Goal: Check status: Check status

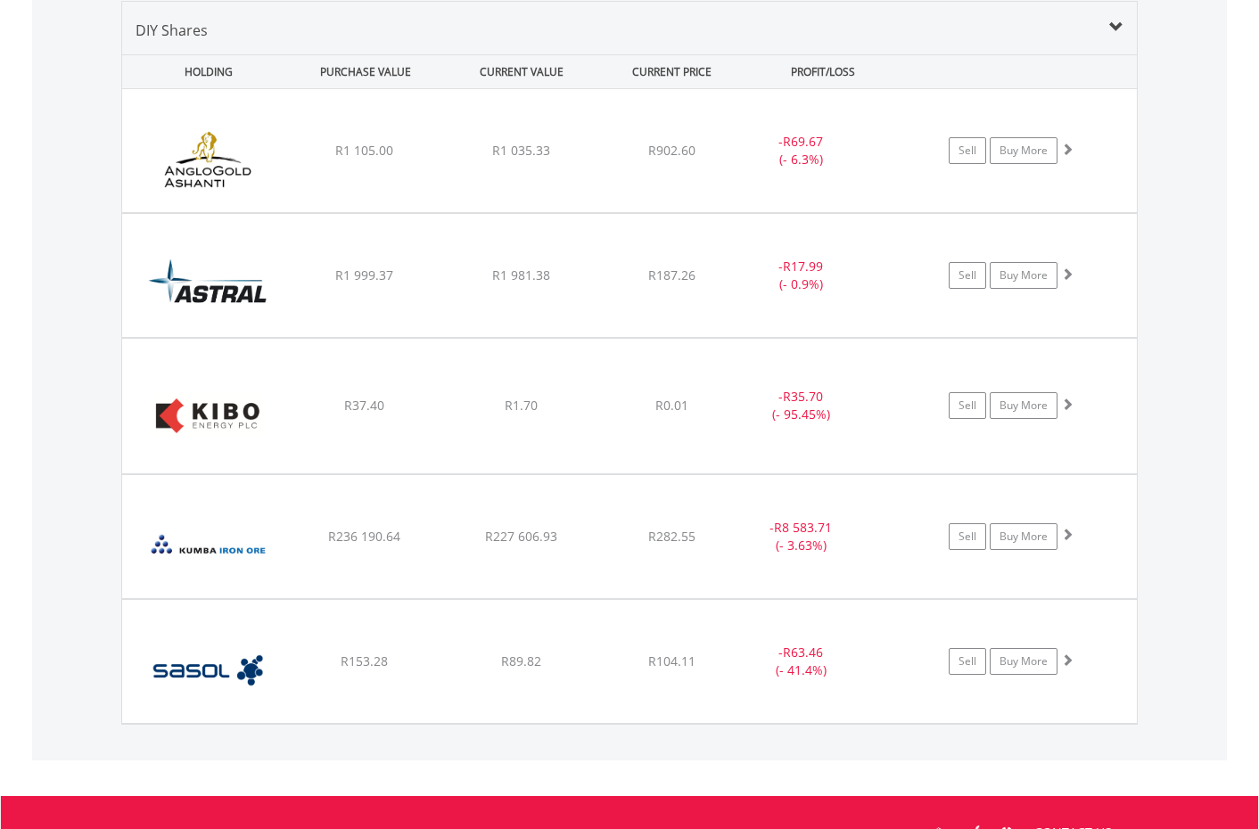
scroll to position [171, 339]
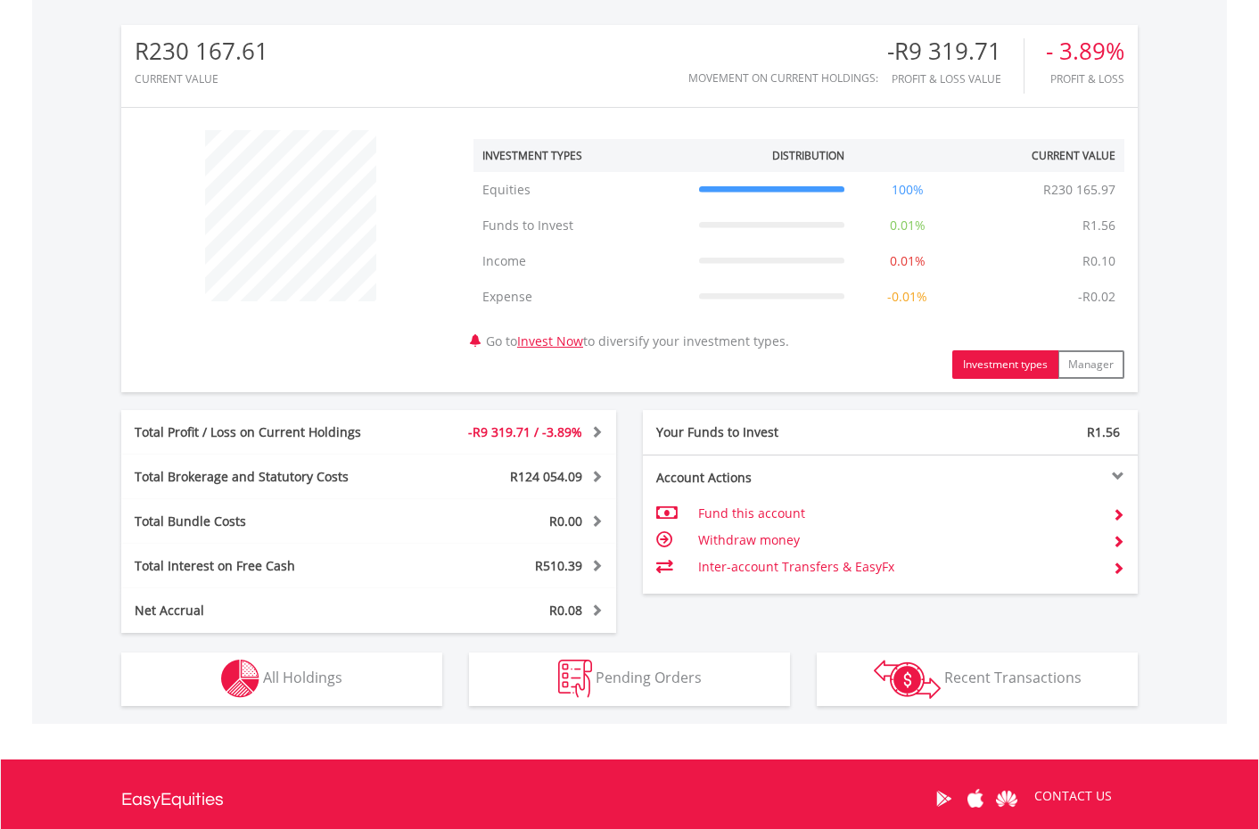
scroll to position [564, 0]
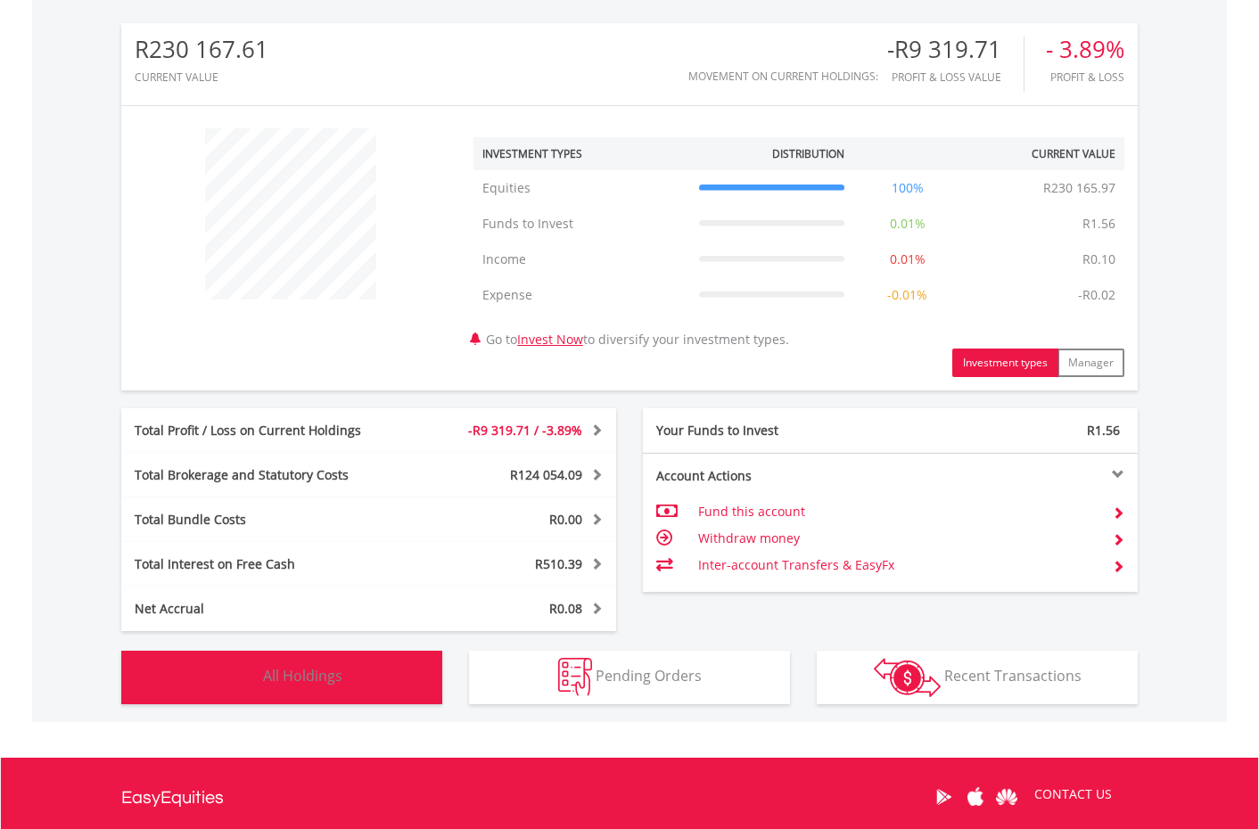
click at [417, 695] on button "Holdings All Holdings" at bounding box center [281, 677] width 321 height 53
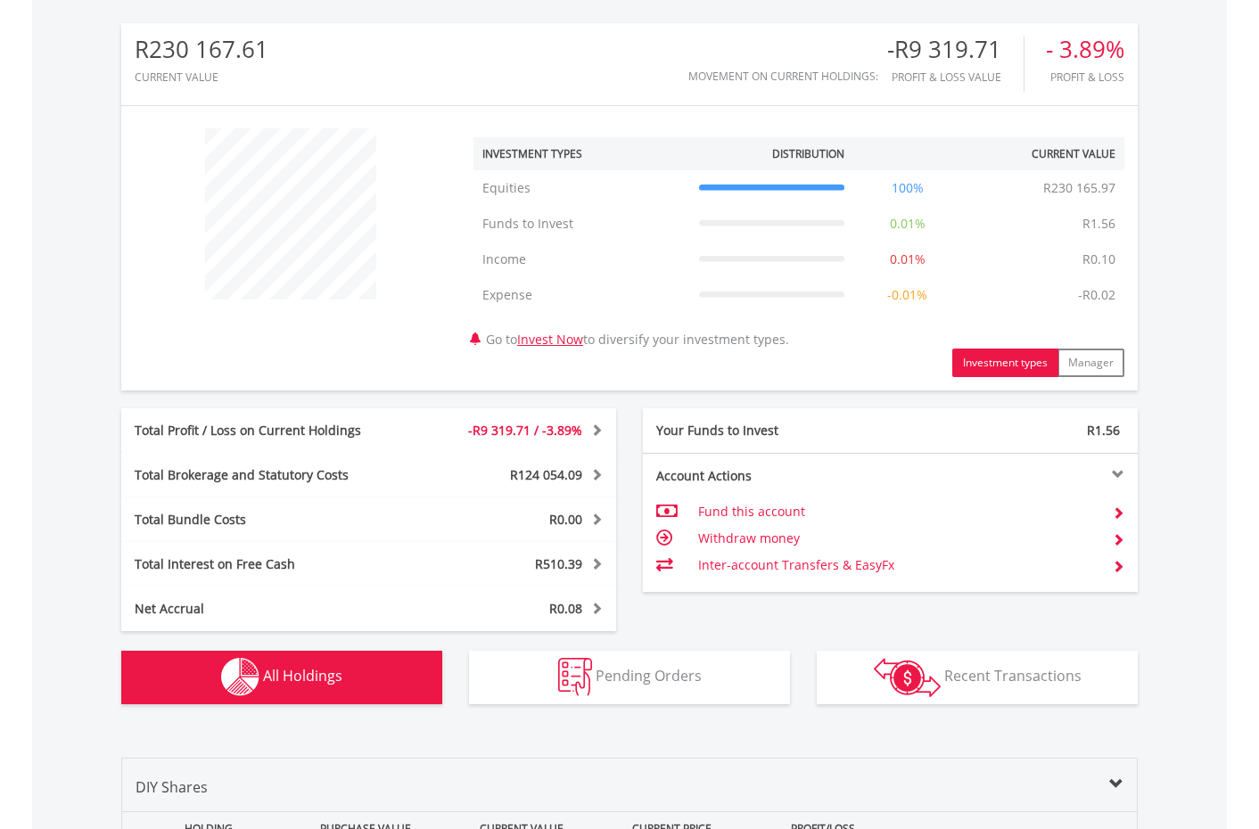
scroll to position [1321, 0]
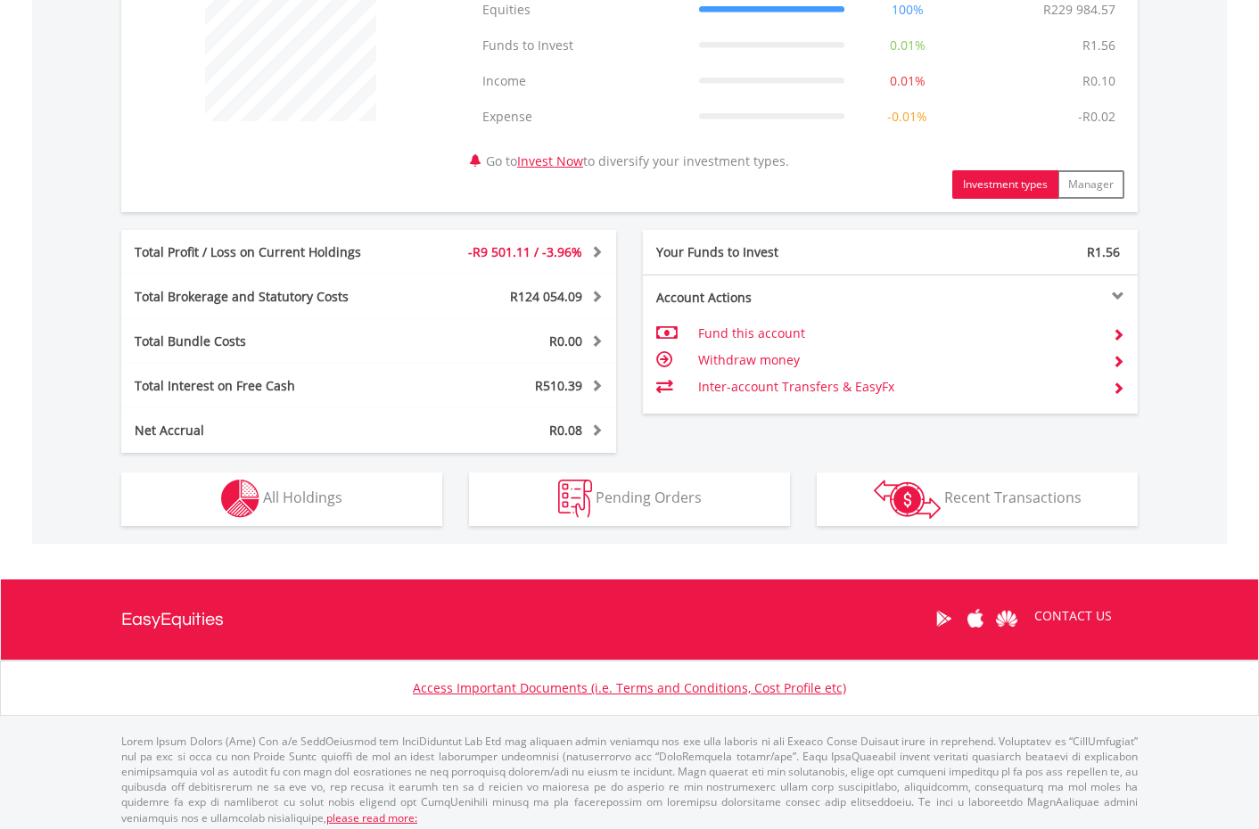
scroll to position [171, 339]
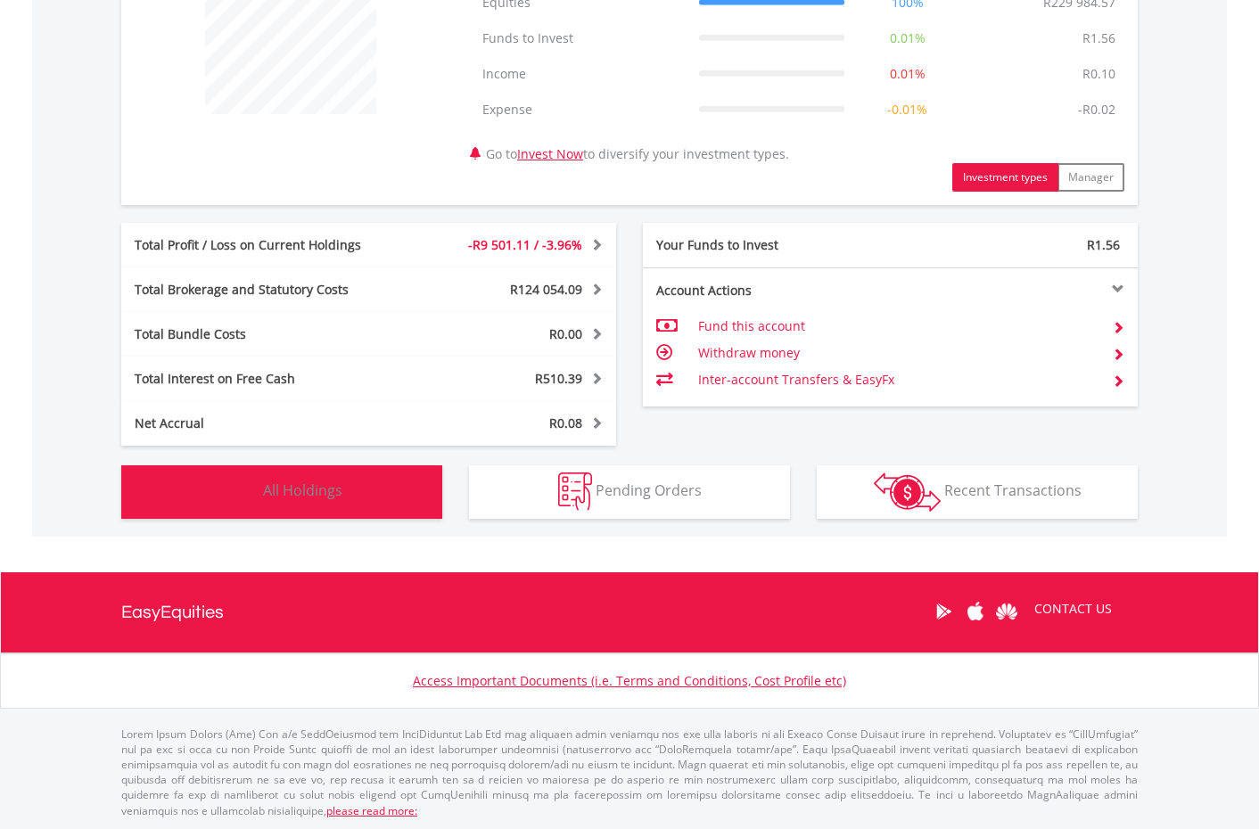
click at [400, 493] on button "Holdings All Holdings" at bounding box center [281, 491] width 321 height 53
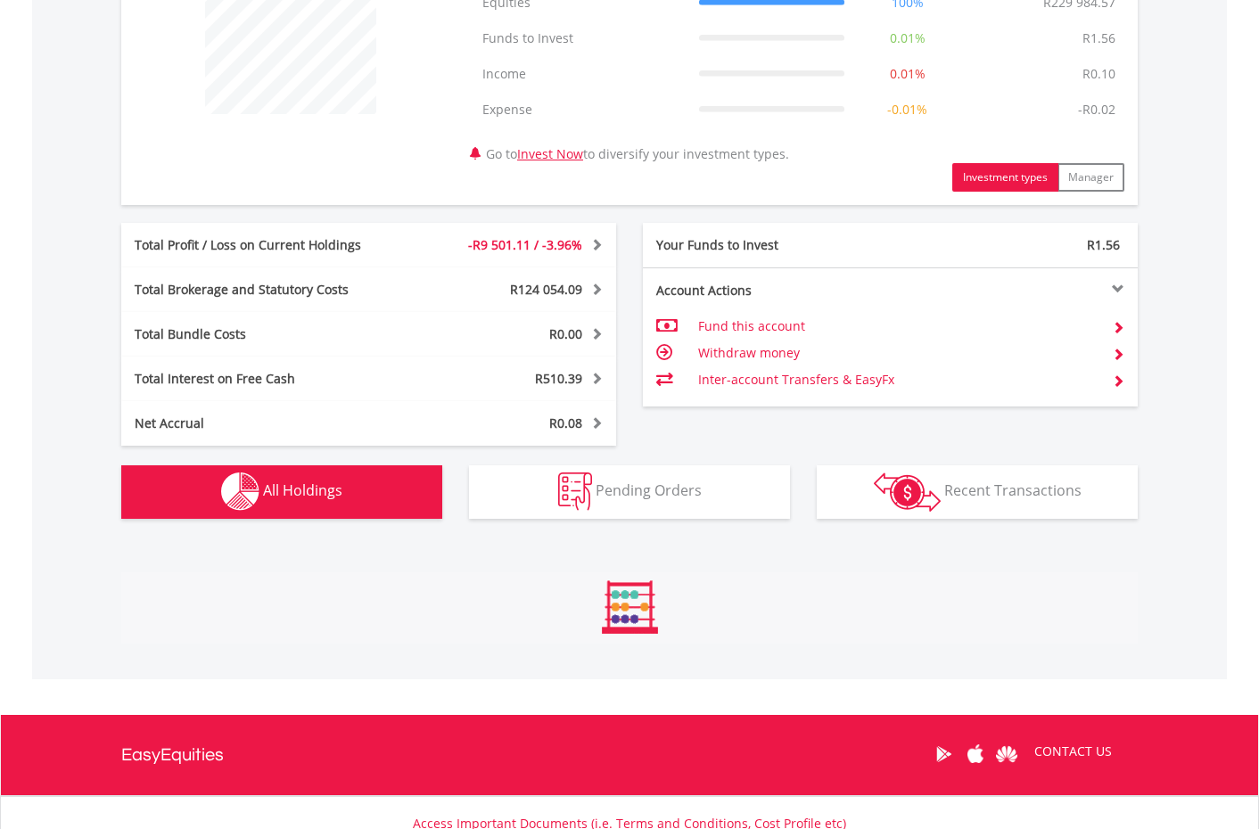
scroll to position [1321, 0]
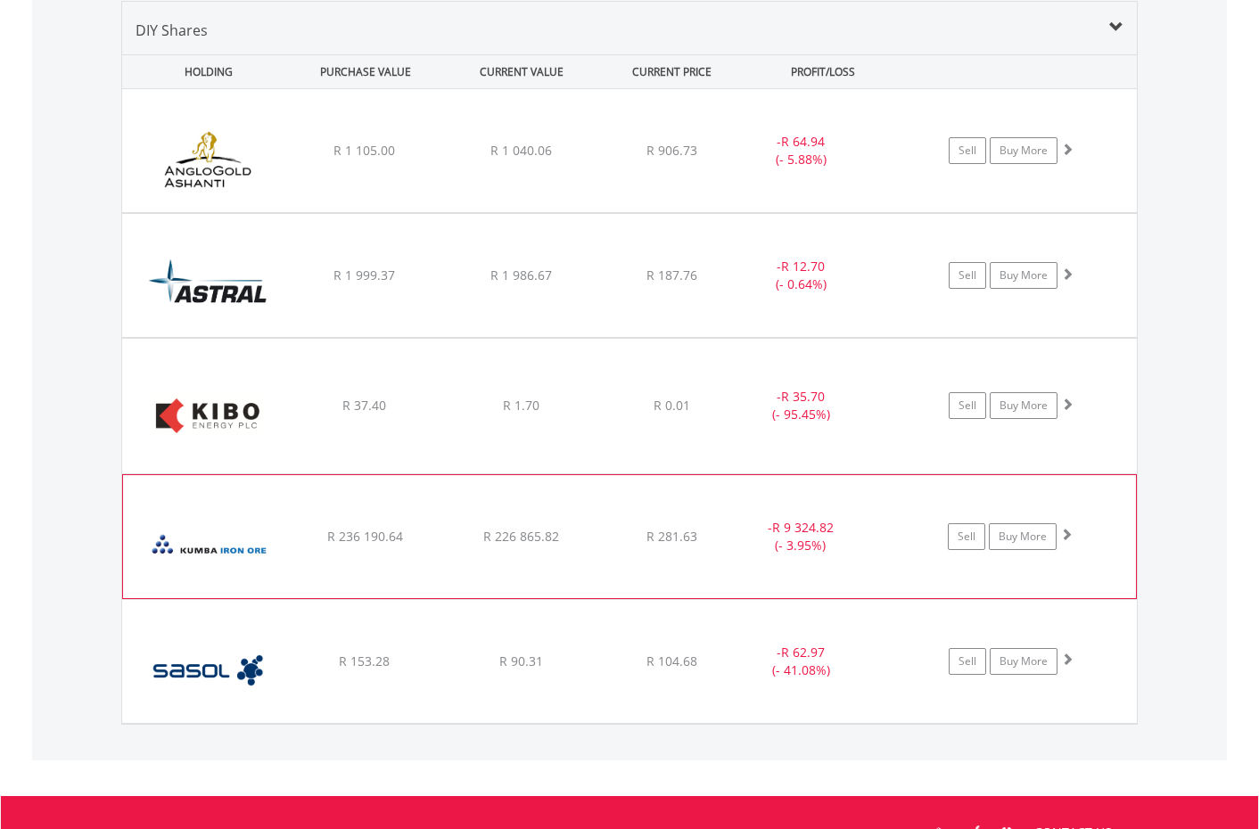
click at [484, 212] on div "﻿ Kumba Iron Ore Limited R 236 190.64 R 226 865.82 R 281.63 - R 9 324.82 (- 3.9…" at bounding box center [629, 150] width 1015 height 123
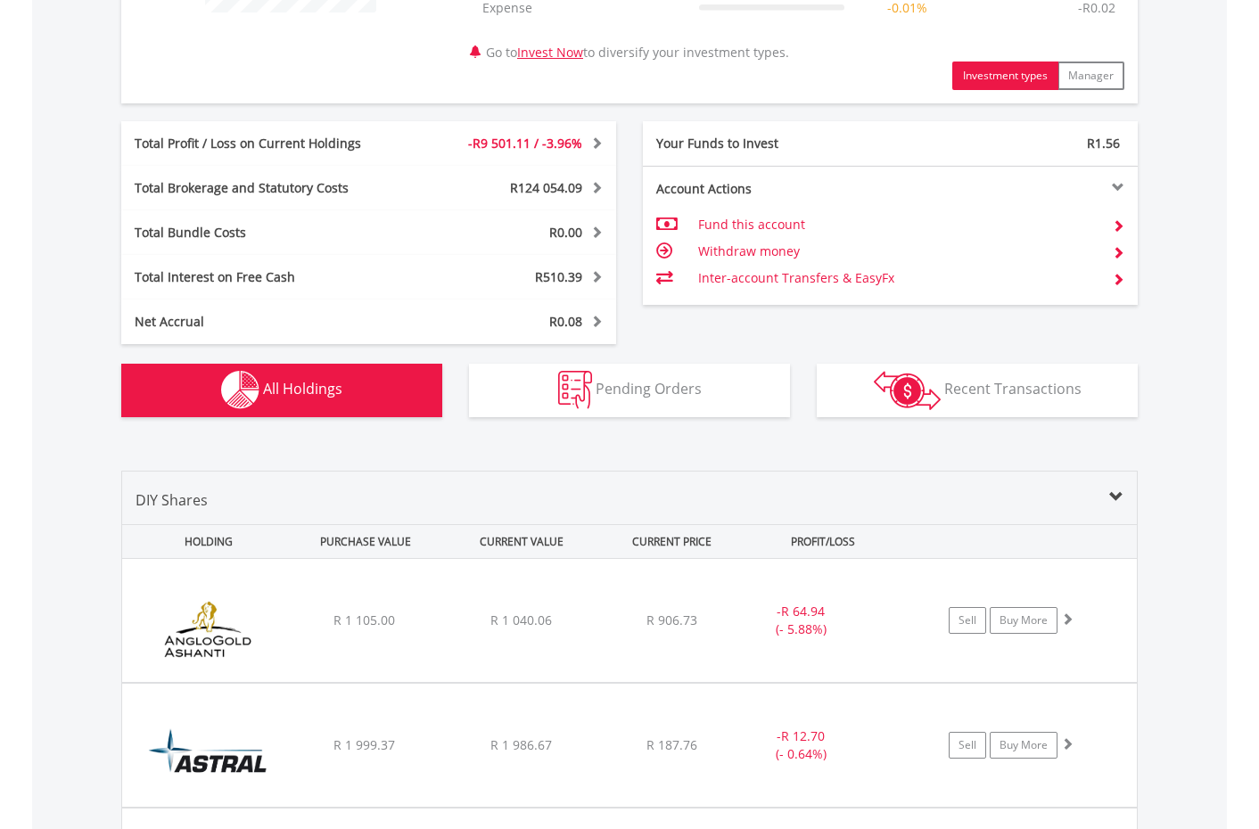
scroll to position [783, 0]
